Goal: Task Accomplishment & Management: Use online tool/utility

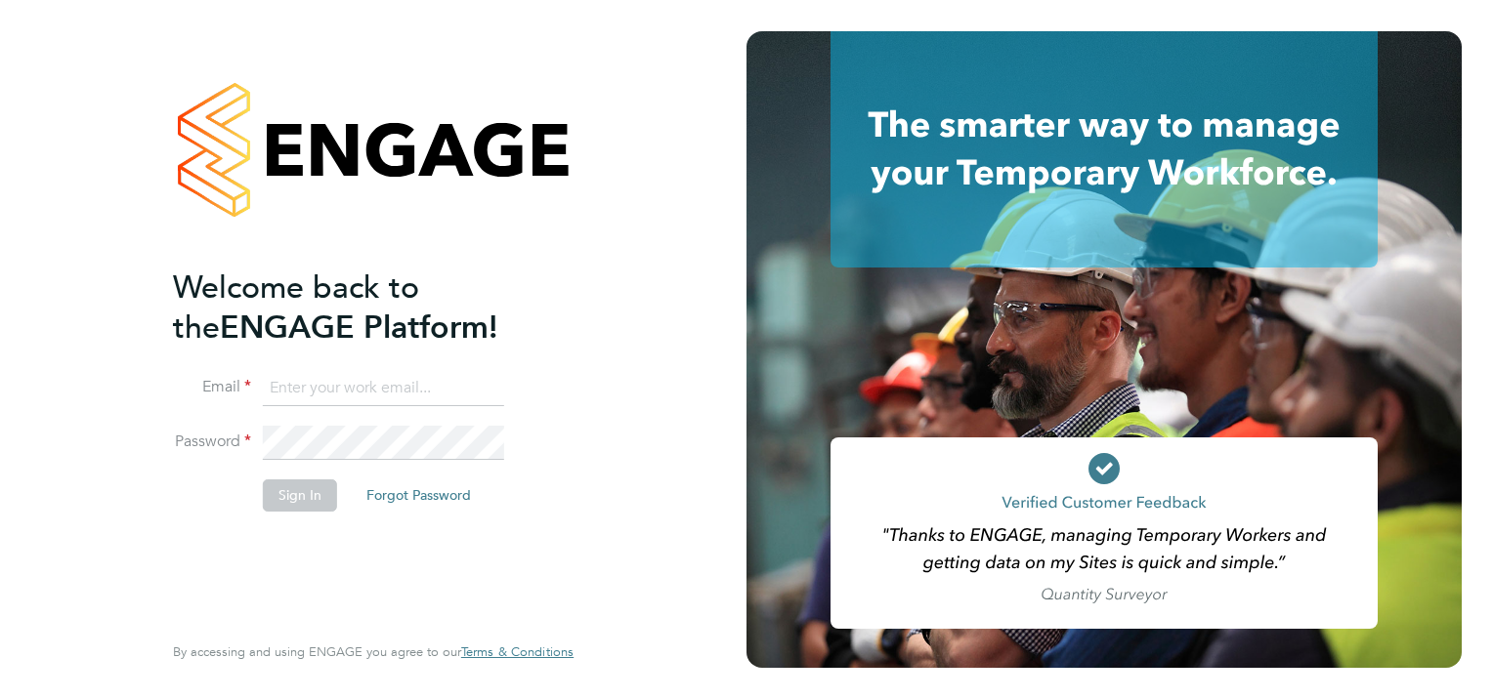
type input "[PERSON_NAME][EMAIL_ADDRESS][PERSON_NAME][DOMAIN_NAME]"
click at [314, 500] on button "Sign In" at bounding box center [300, 495] width 74 height 31
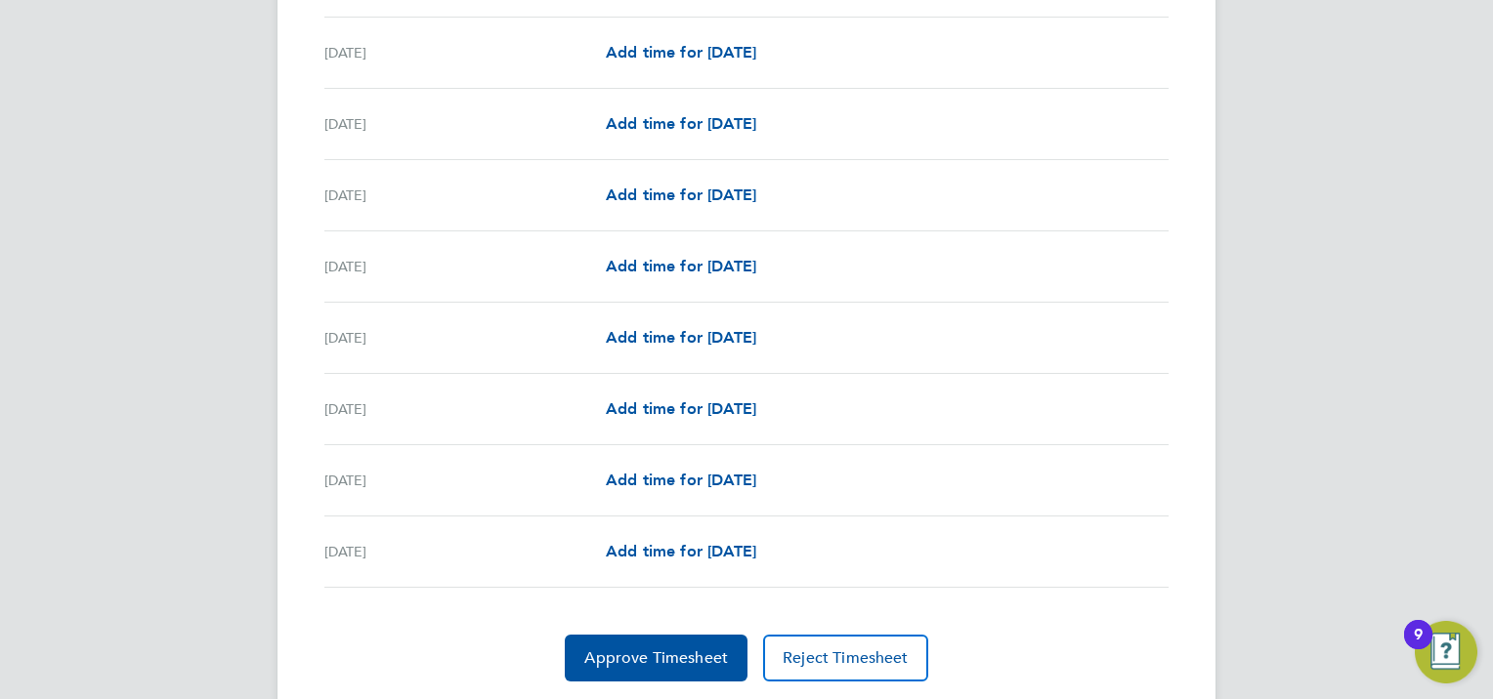
scroll to position [2313, 0]
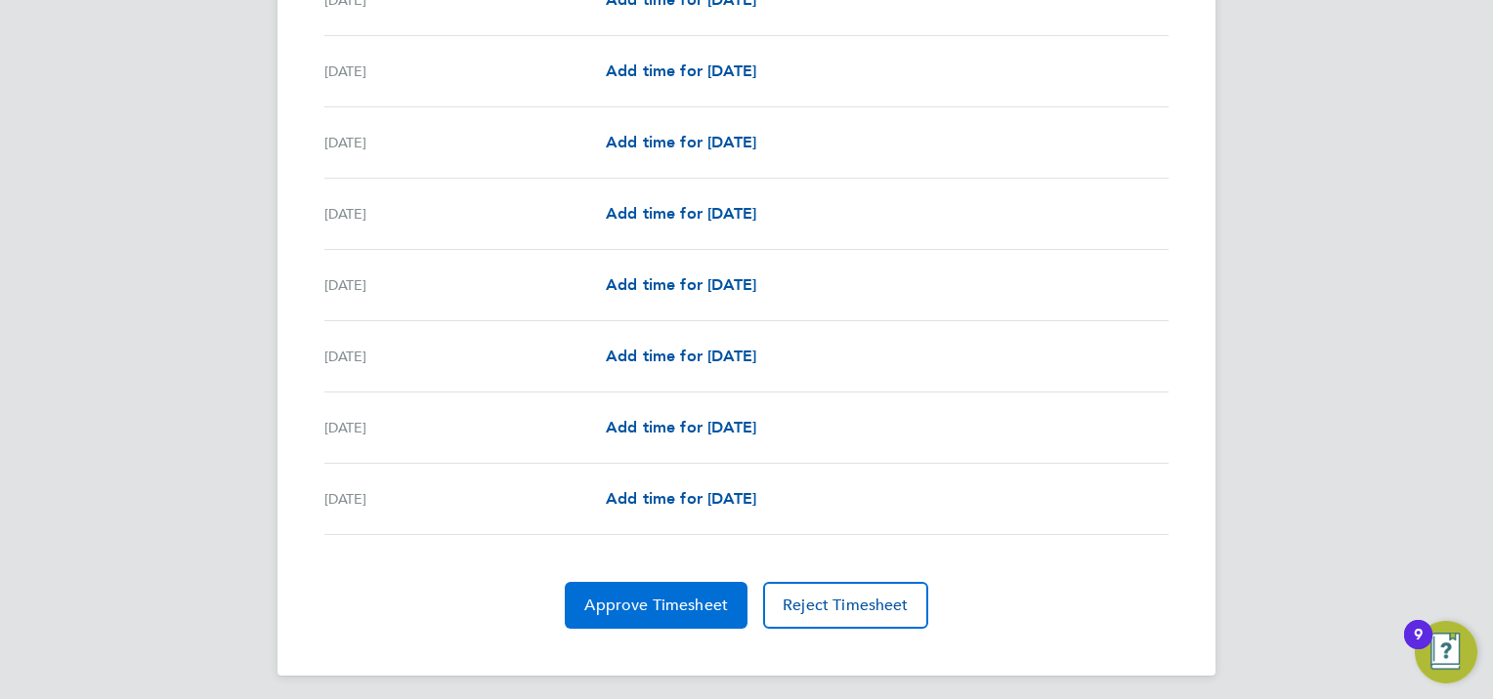
click at [624, 619] on button "Approve Timesheet" at bounding box center [656, 605] width 183 height 47
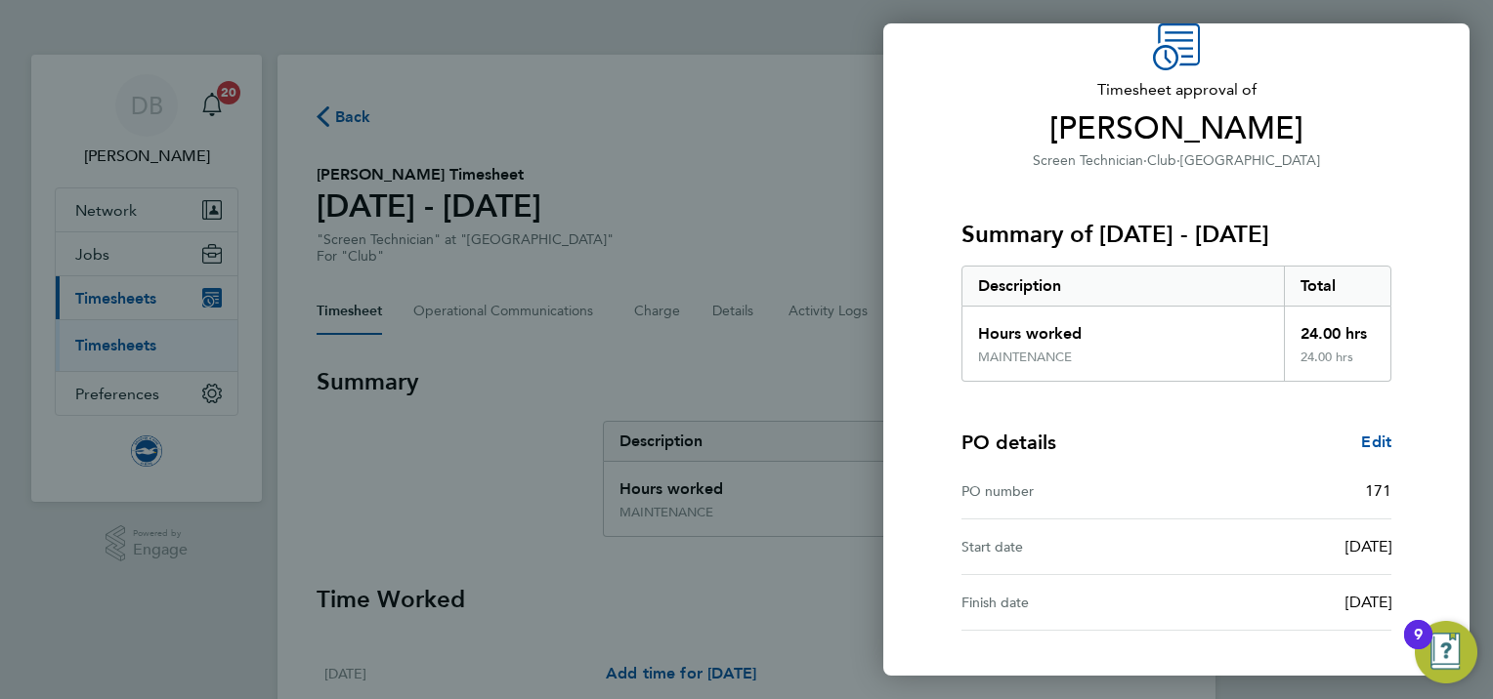
scroll to position [234, 0]
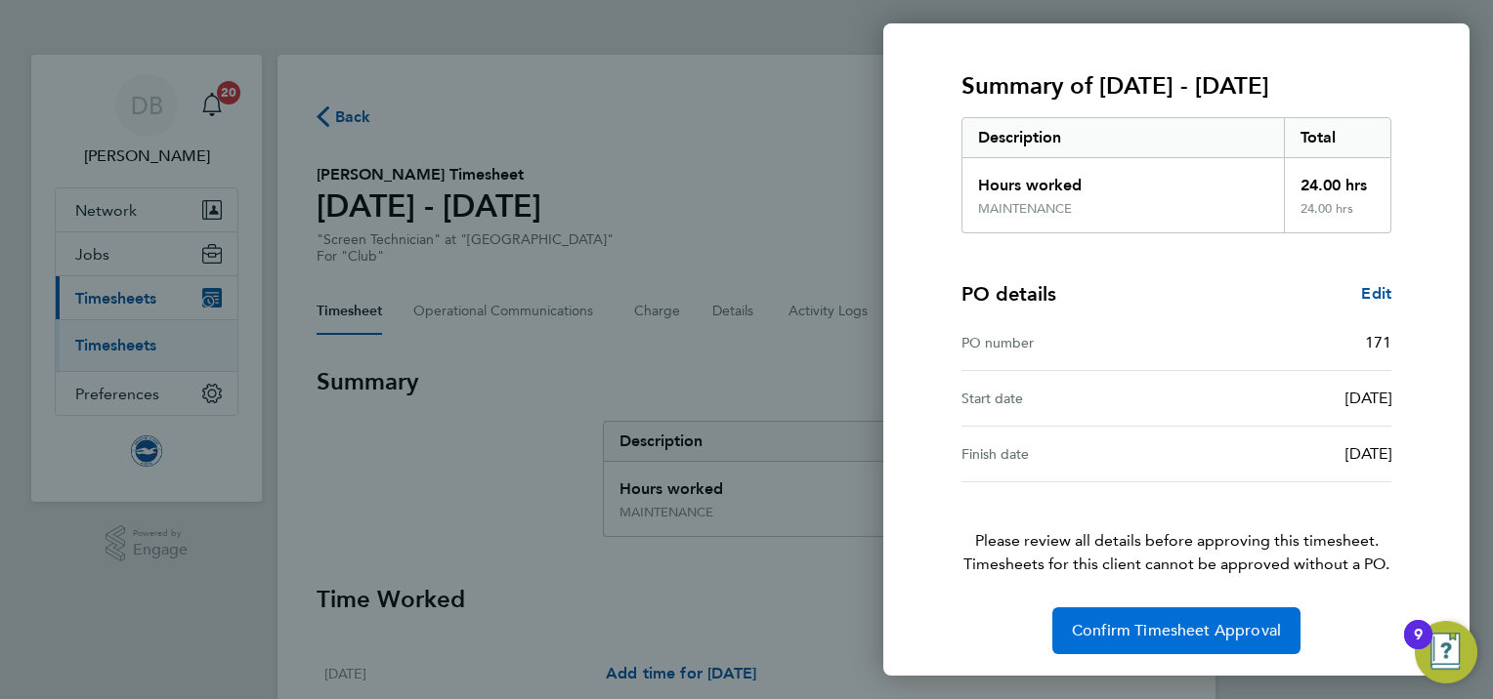
click at [1173, 629] on span "Confirm Timesheet Approval" at bounding box center [1176, 631] width 209 height 20
